Goal: Navigation & Orientation: Find specific page/section

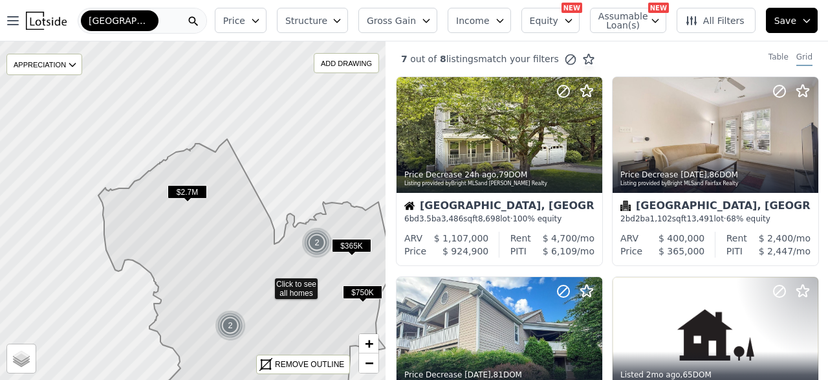
drag, startPoint x: 148, startPoint y: 144, endPoint x: 209, endPoint y: 206, distance: 86.9
click at [223, 217] on icon at bounding box center [244, 310] width 292 height 343
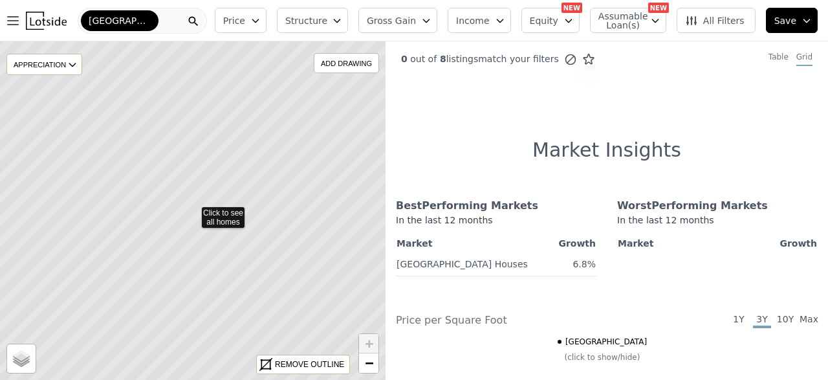
click at [226, 215] on icon at bounding box center [192, 210] width 465 height 409
click at [212, 238] on icon at bounding box center [192, 210] width 465 height 409
click at [304, 366] on div "REMOVE OUTLINE" at bounding box center [309, 364] width 69 height 12
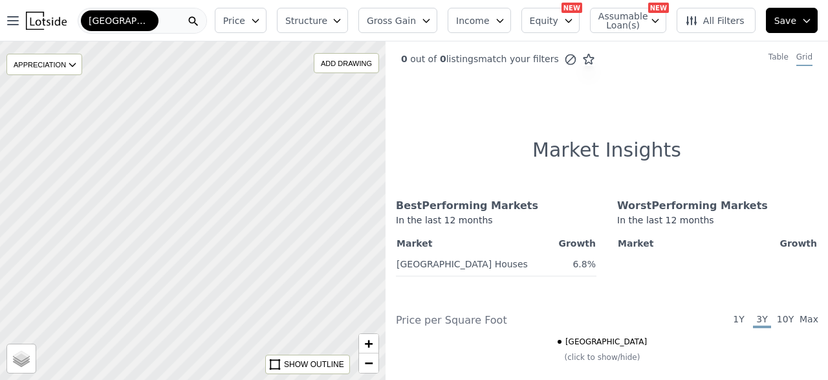
click at [227, 249] on div at bounding box center [192, 211] width 463 height 406
click at [169, 20] on div "[GEOGRAPHIC_DATA]" at bounding box center [142, 21] width 129 height 26
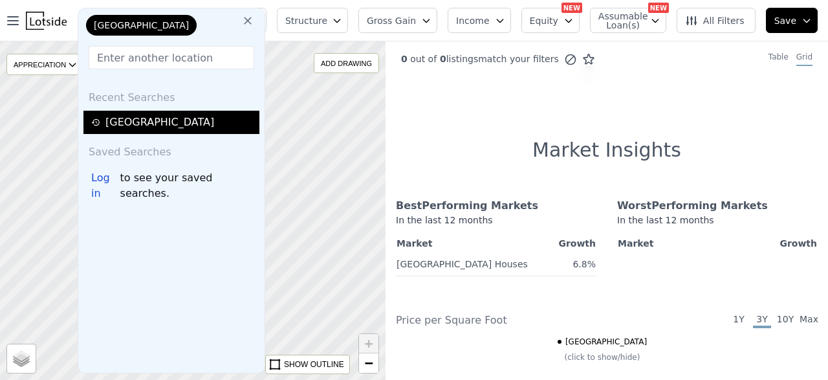
click at [149, 124] on div "[GEOGRAPHIC_DATA]" at bounding box center [173, 122] width 164 height 16
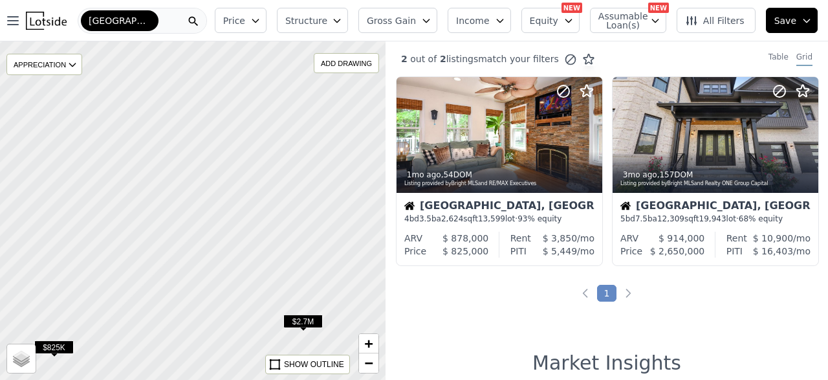
drag, startPoint x: 204, startPoint y: 113, endPoint x: 225, endPoint y: 202, distance: 91.6
click at [223, 202] on div at bounding box center [194, 219] width 463 height 406
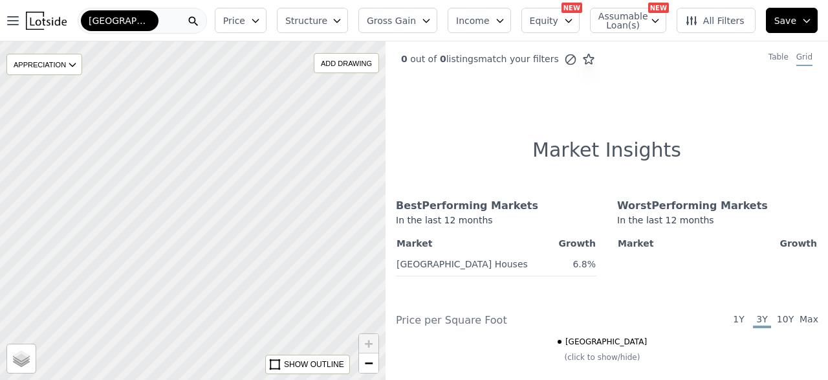
drag, startPoint x: 261, startPoint y: 296, endPoint x: 206, endPoint y: 234, distance: 82.5
click at [206, 234] on div at bounding box center [192, 211] width 463 height 406
click at [166, 25] on div "[GEOGRAPHIC_DATA]" at bounding box center [142, 21] width 129 height 26
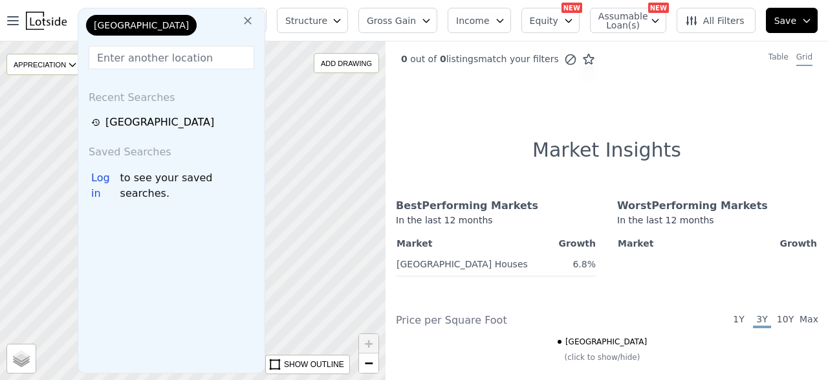
click at [140, 64] on input "text" at bounding box center [172, 57] width 166 height 23
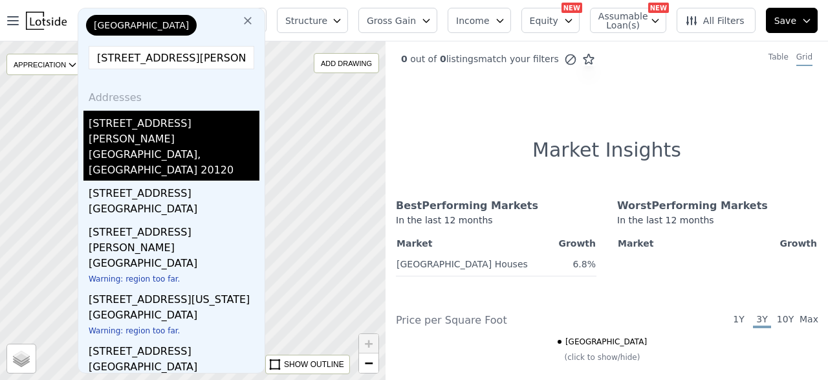
type input "[STREET_ADDRESS][PERSON_NAME]"
click at [124, 147] on div "[GEOGRAPHIC_DATA], [GEOGRAPHIC_DATA] 20120" at bounding box center [174, 164] width 171 height 34
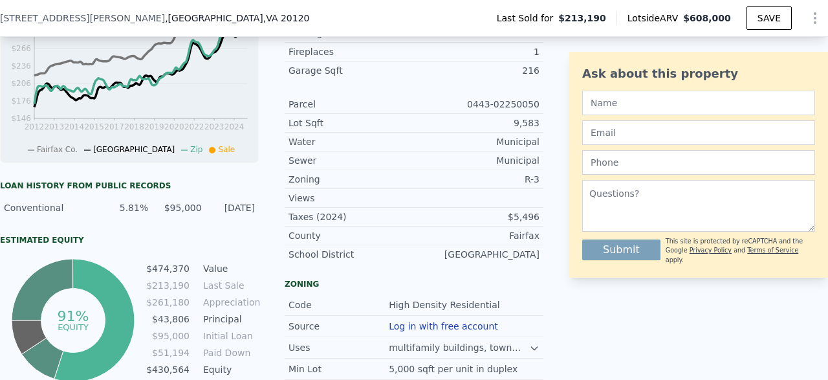
scroll to position [0, 5]
